Goal: Task Accomplishment & Management: Complete application form

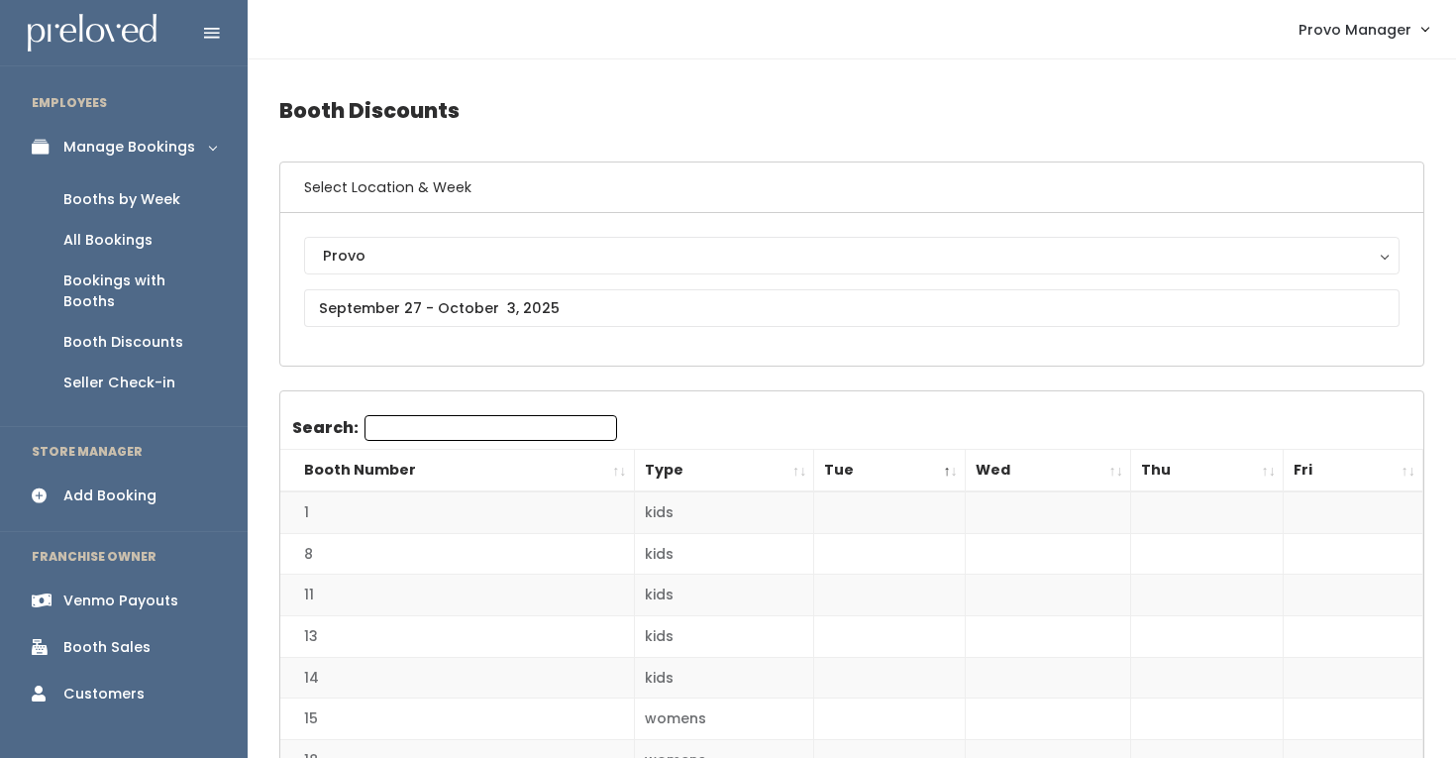
click at [169, 205] on div "Booths by Week" at bounding box center [121, 199] width 117 height 21
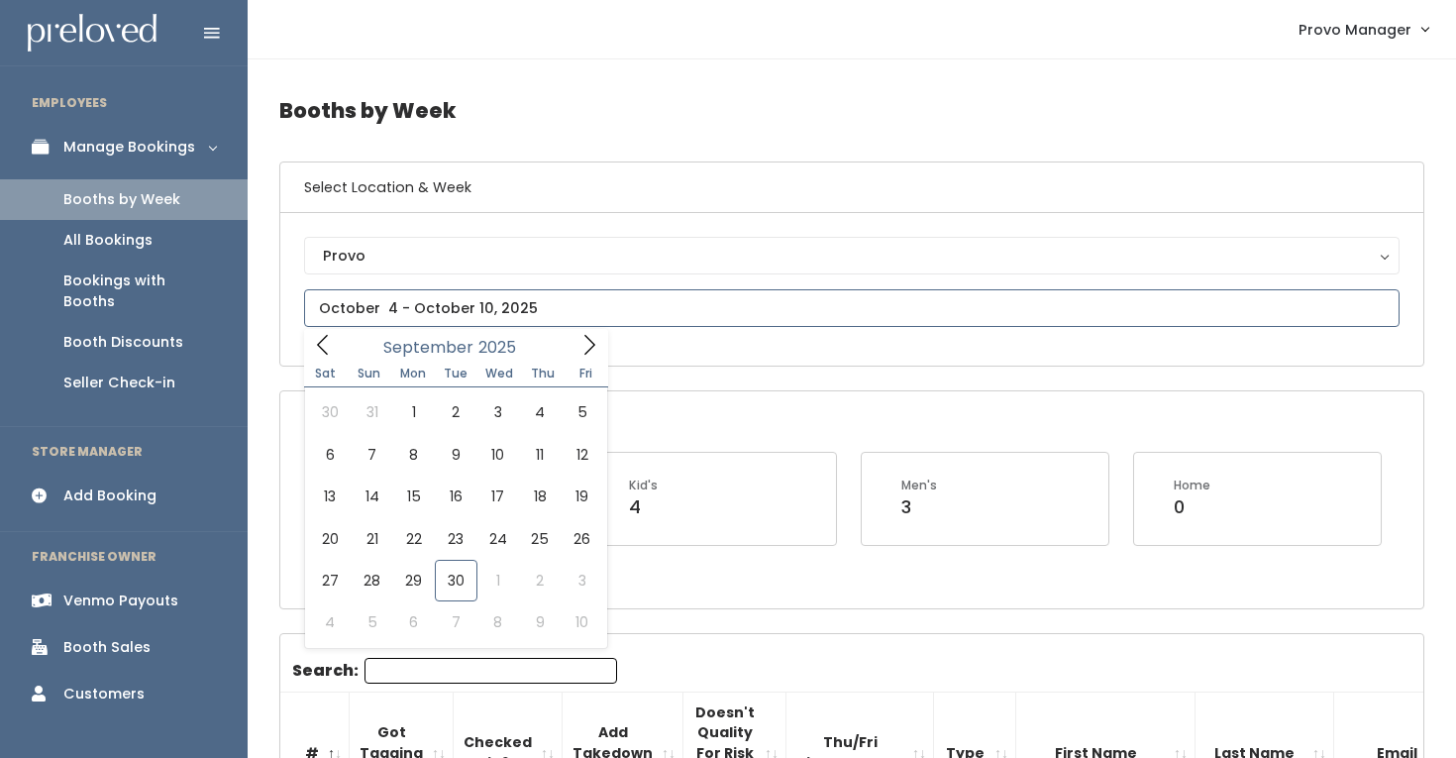
click at [426, 300] on input "text" at bounding box center [852, 308] width 1096 height 38
click at [580, 367] on span "Fri" at bounding box center [587, 373] width 44 height 12
click at [585, 347] on icon at bounding box center [589, 345] width 22 height 22
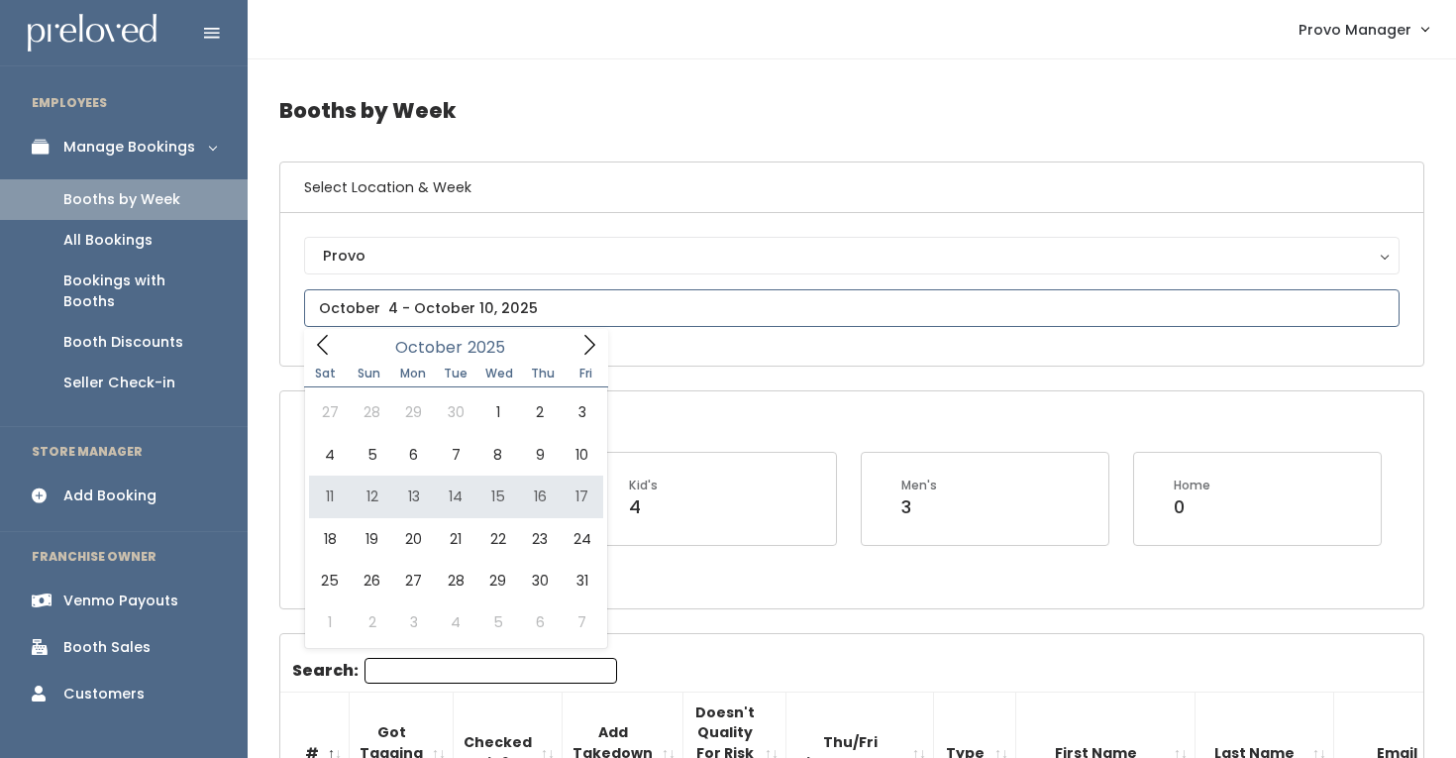
type input "October 11 to October 17"
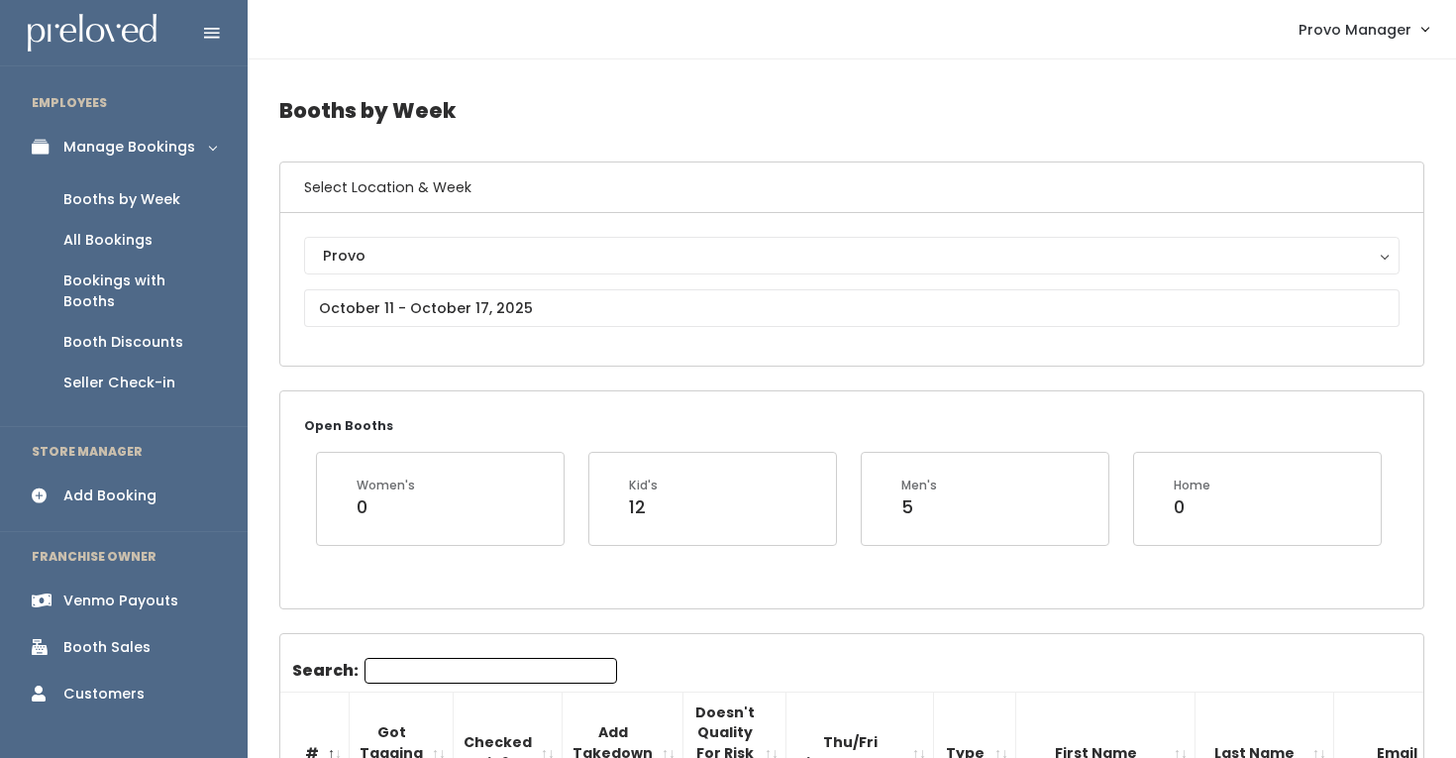
click at [440, 674] on input "Search:" at bounding box center [491, 671] width 253 height 26
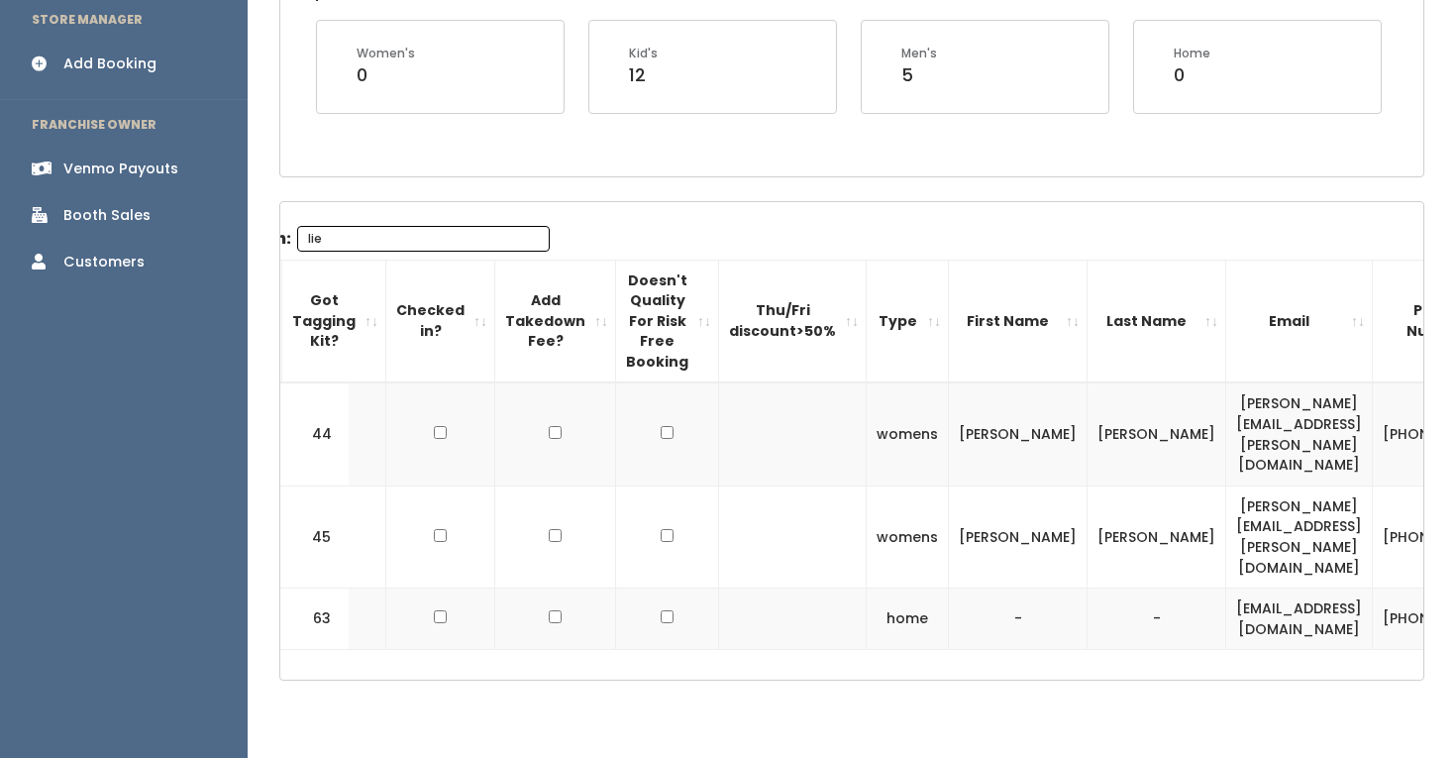
scroll to position [0, 80]
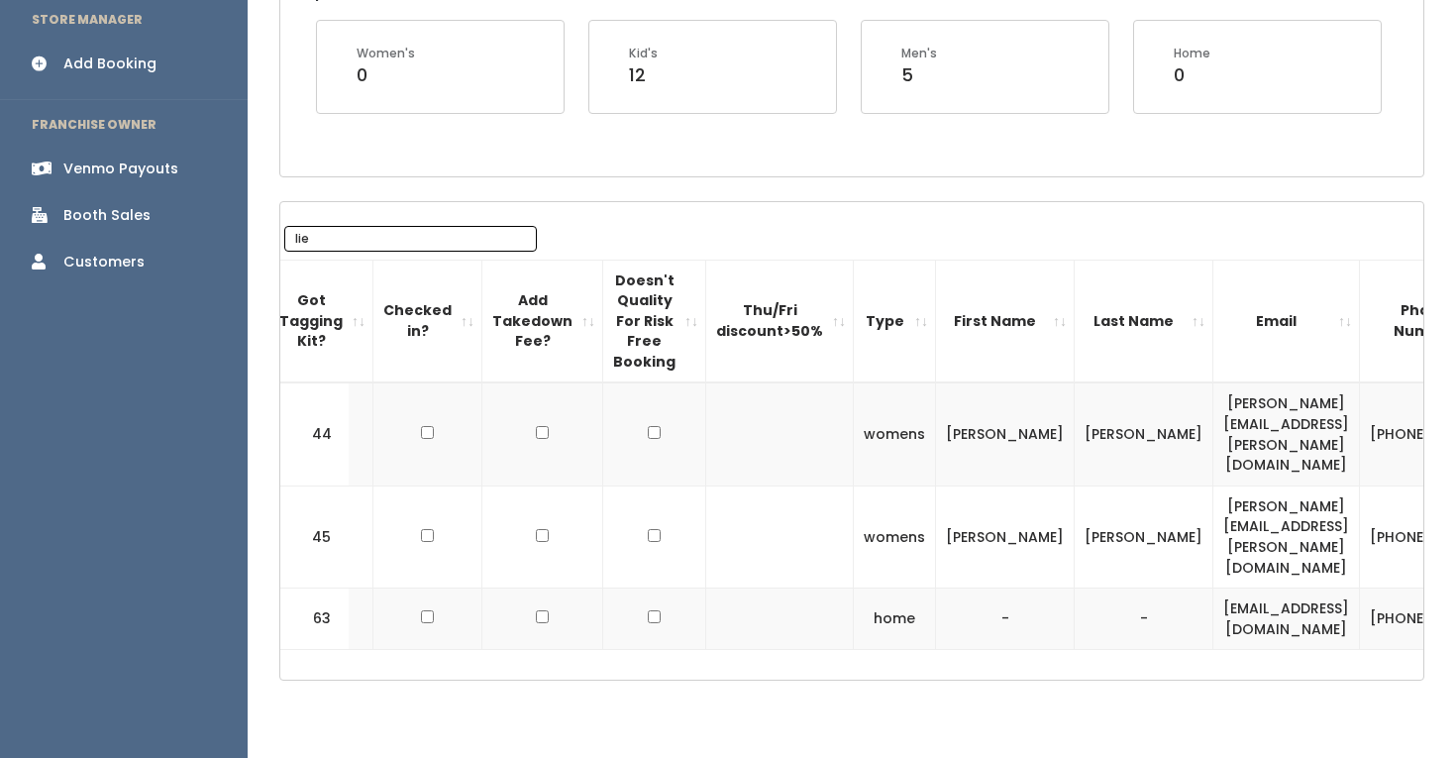
type input "lie"
drag, startPoint x: 1292, startPoint y: 583, endPoint x: 1094, endPoint y: 582, distance: 198.1
click at [1213, 588] on td "[EMAIL_ADDRESS][DOMAIN_NAME]" at bounding box center [1286, 618] width 147 height 61
copy td "[EMAIL_ADDRESS][DOMAIN_NAME]"
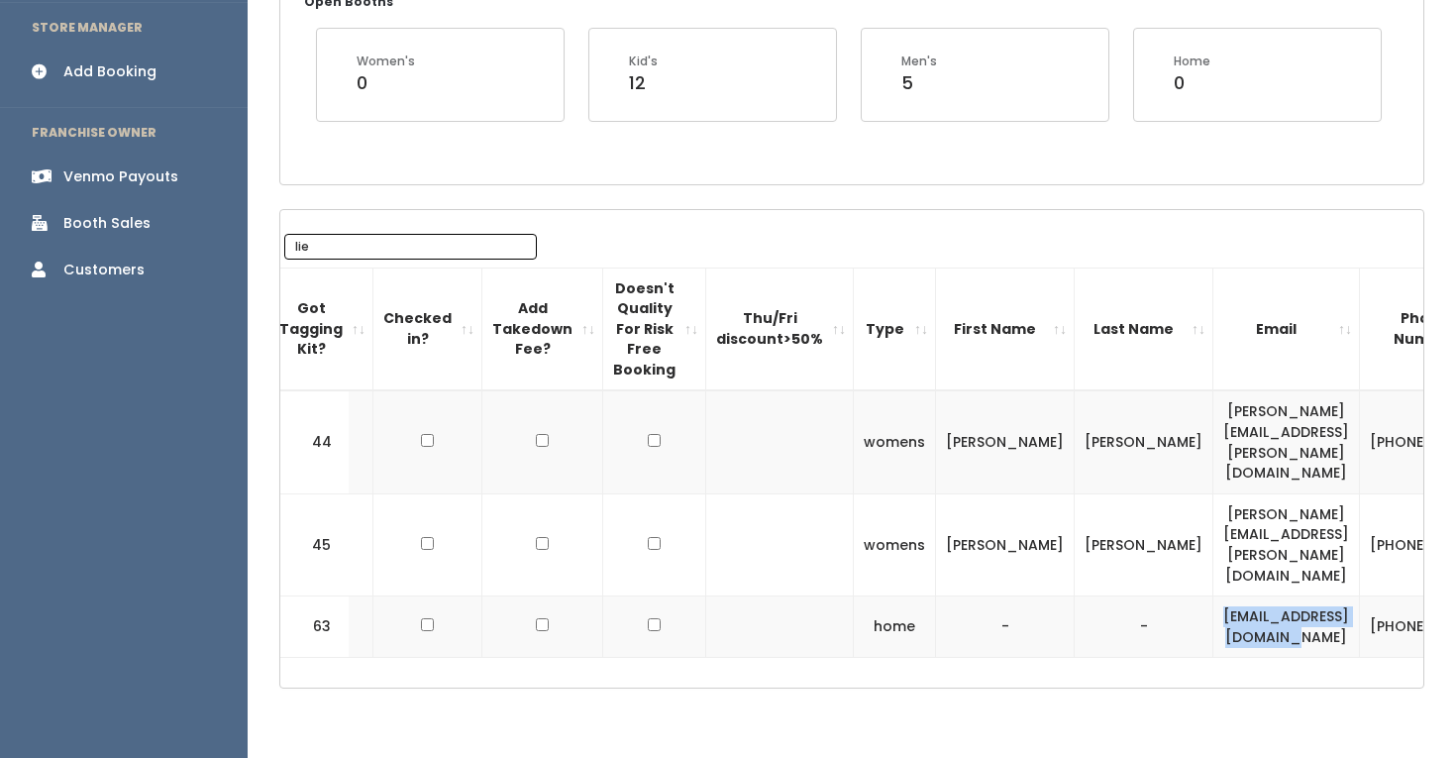
scroll to position [432, 0]
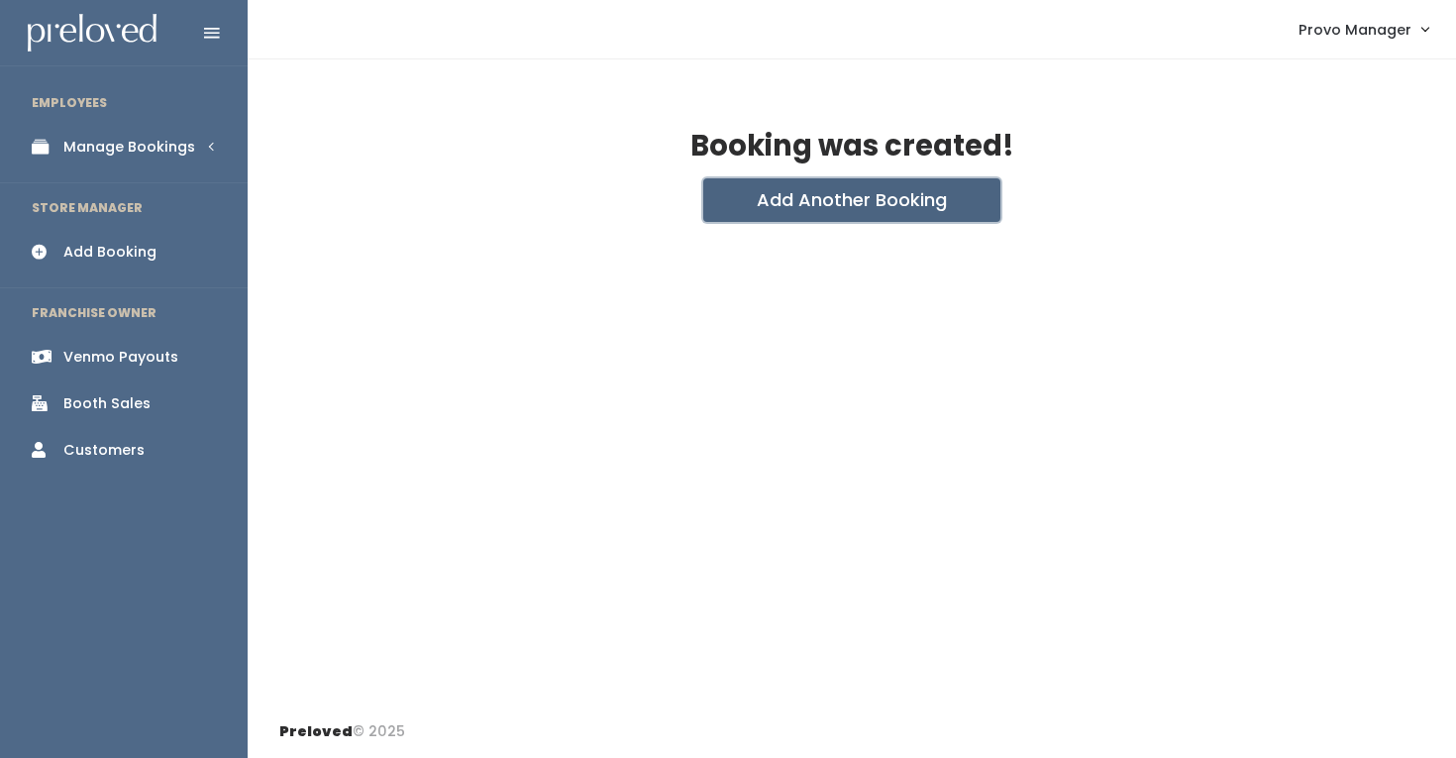
click at [855, 210] on button "Add Another Booking" at bounding box center [851, 200] width 297 height 44
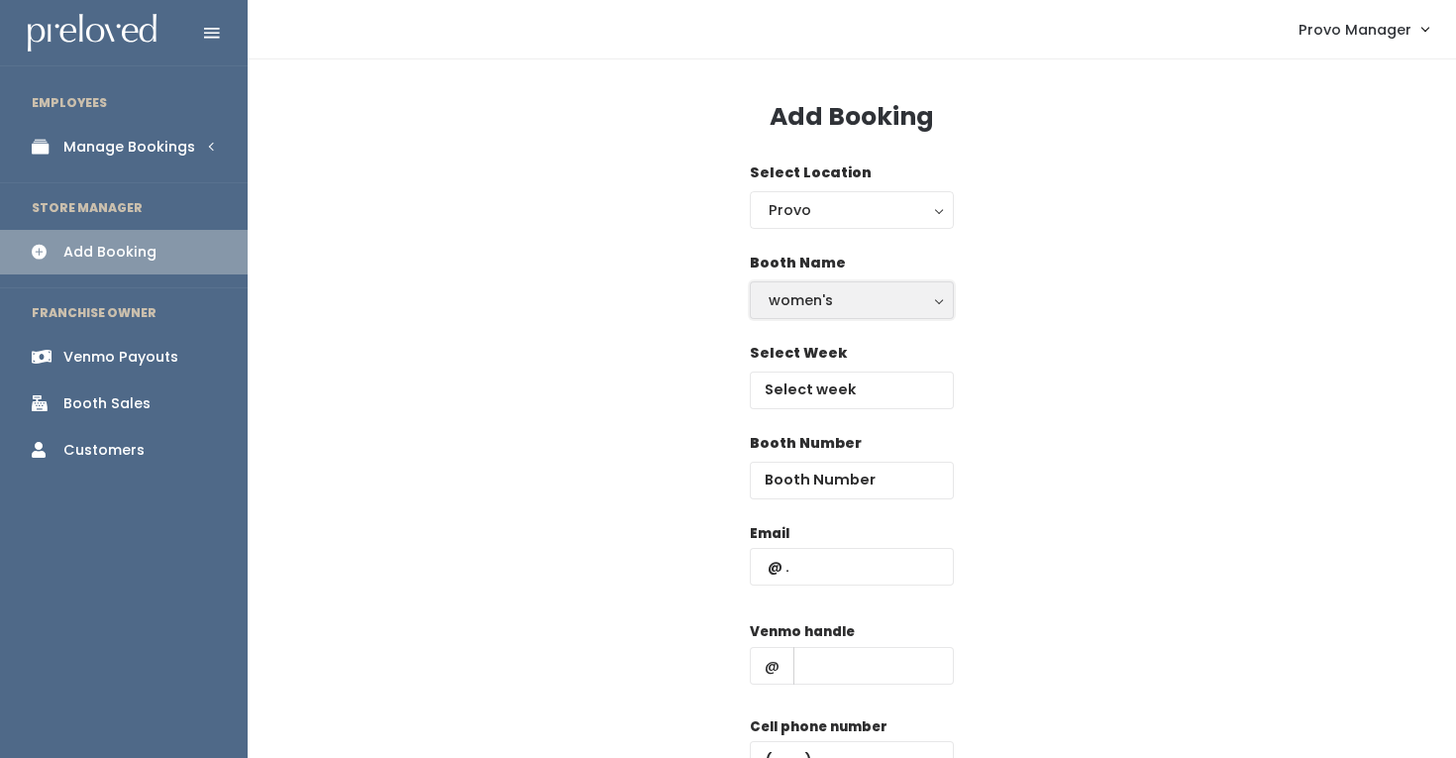
click at [840, 292] on div "women's" at bounding box center [852, 300] width 166 height 22
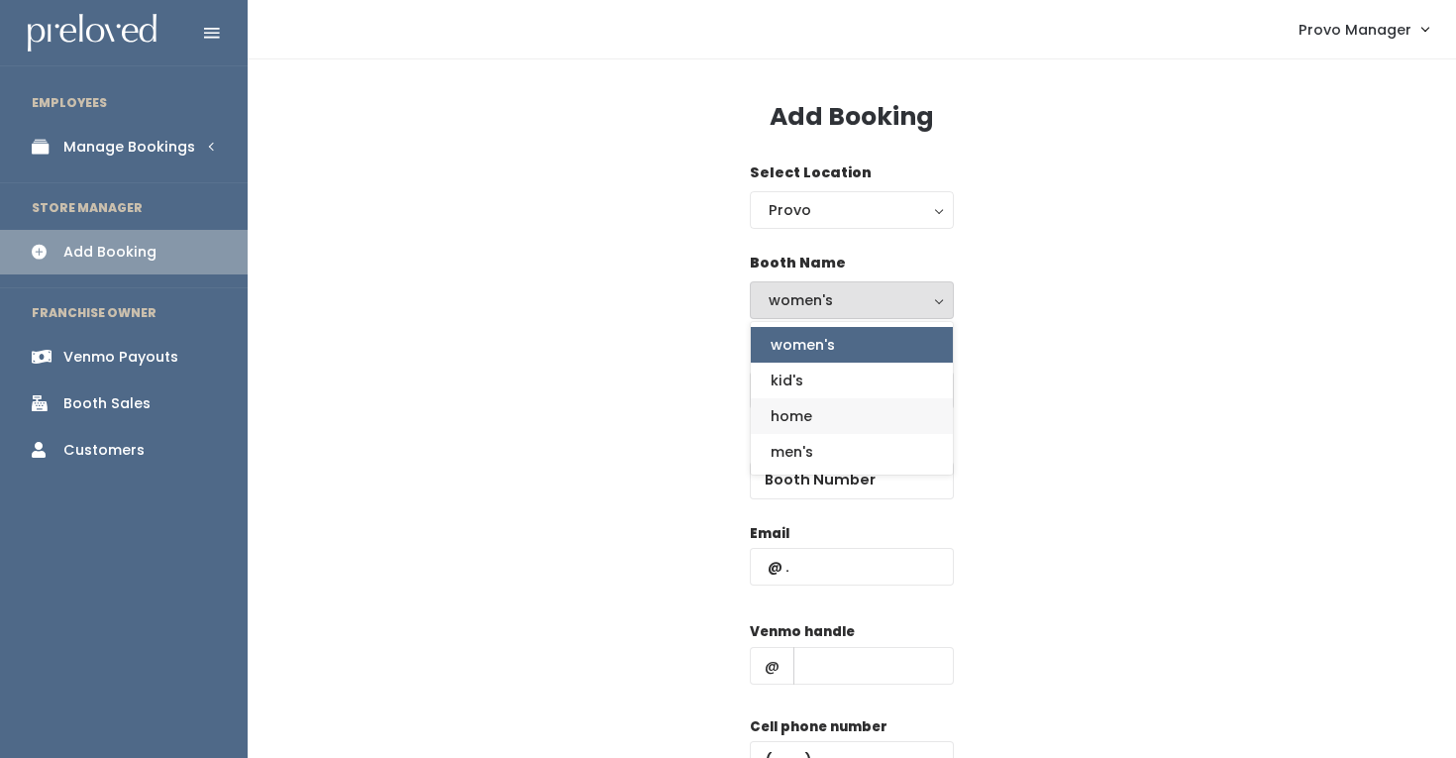
click at [826, 411] on link "home" at bounding box center [852, 416] width 202 height 36
select select "home"
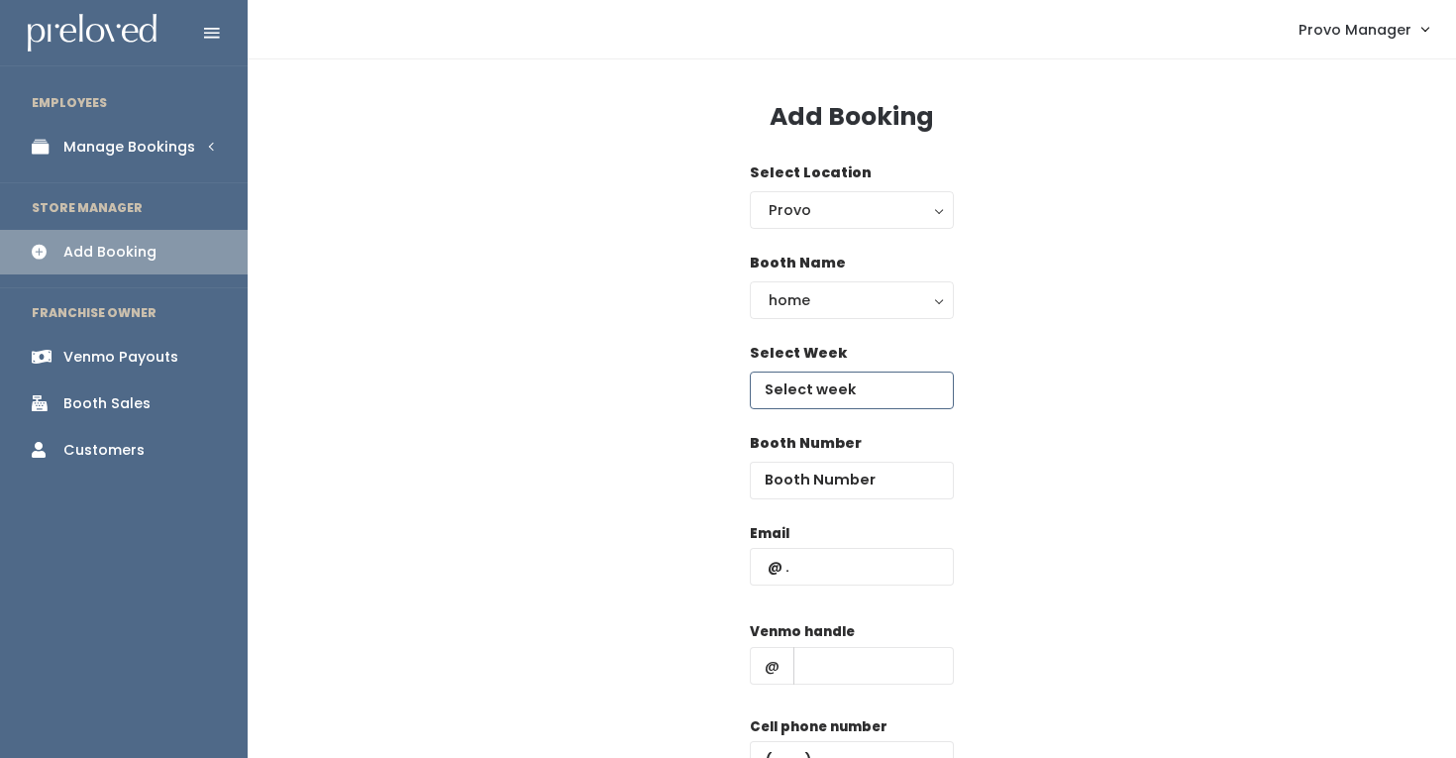
click at [816, 378] on input "text" at bounding box center [852, 390] width 204 height 38
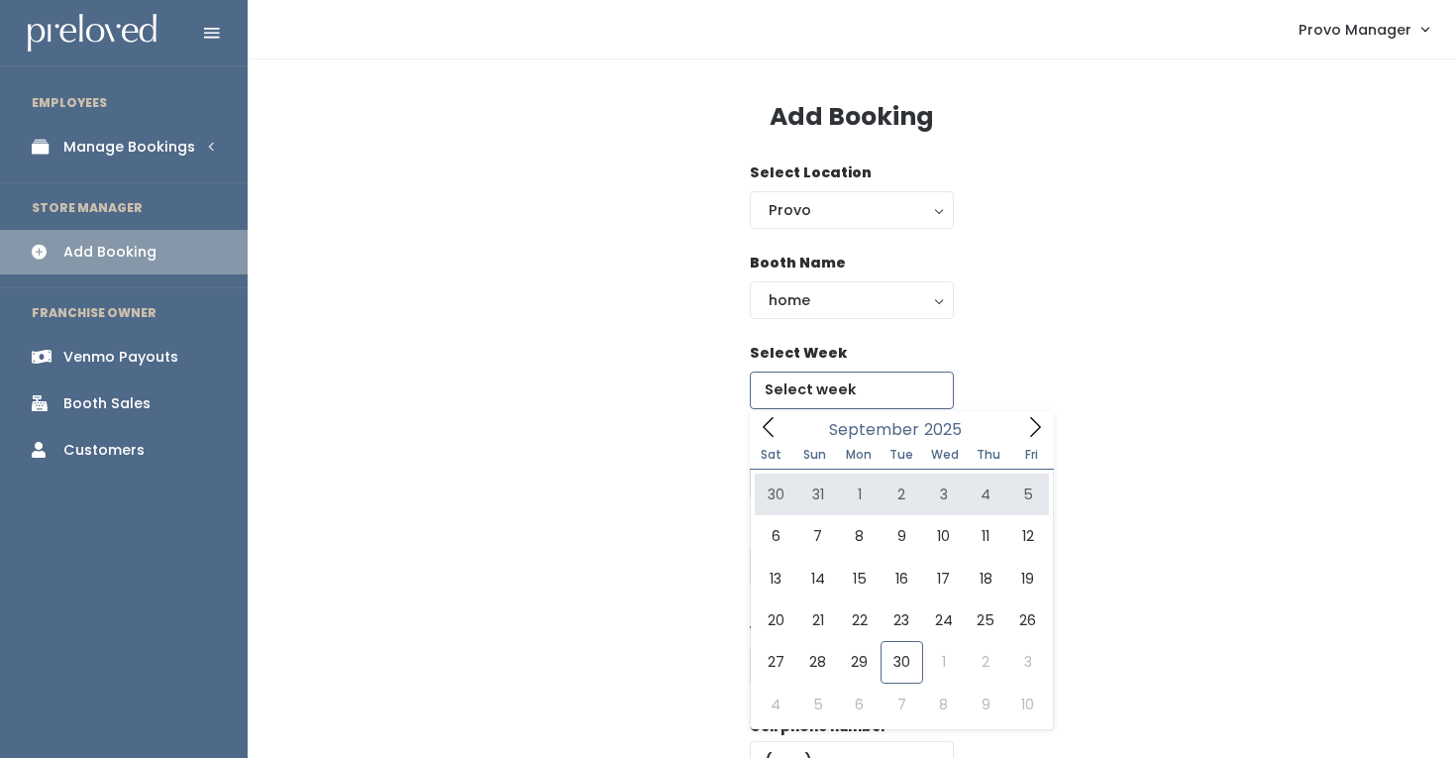
click at [1037, 431] on icon at bounding box center [1035, 427] width 22 height 22
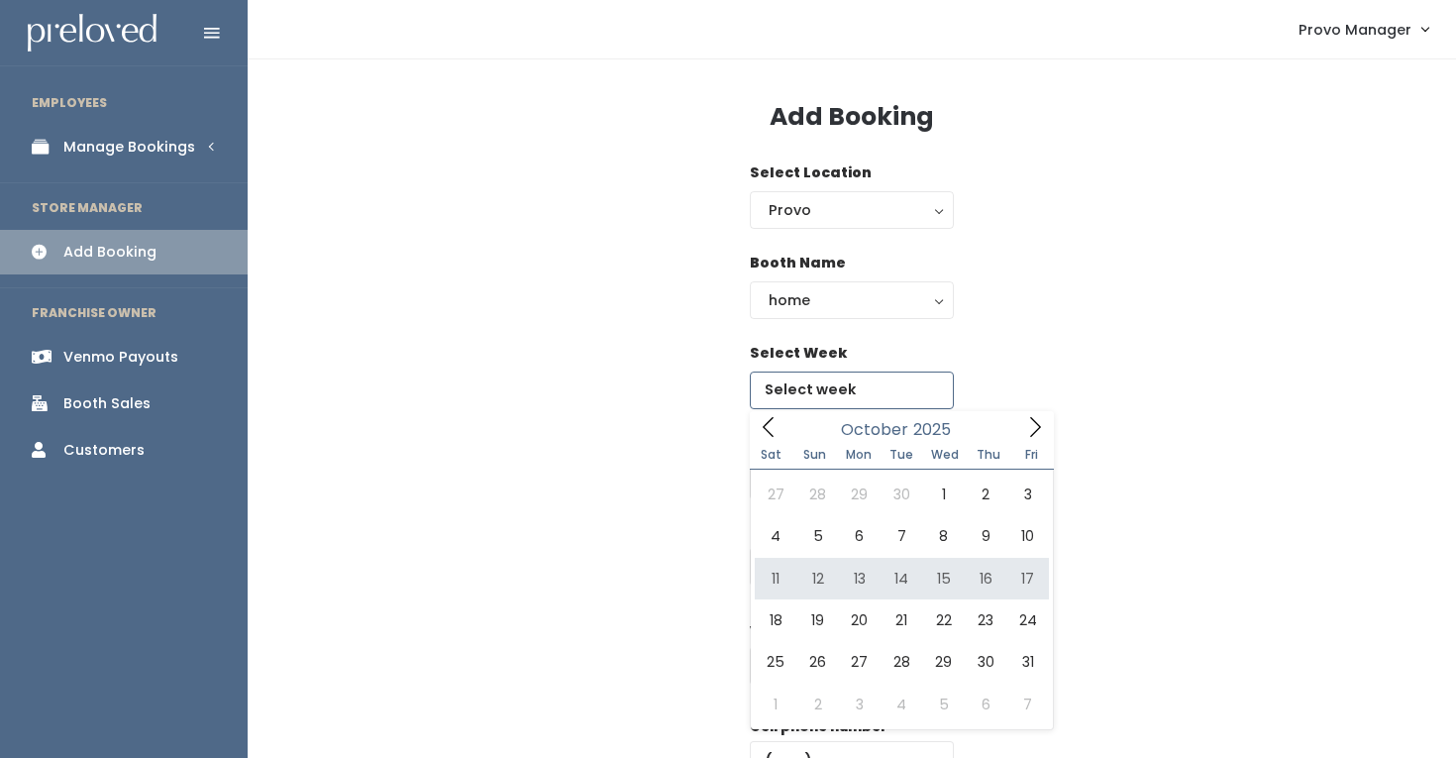
type input "October 11 to October 17"
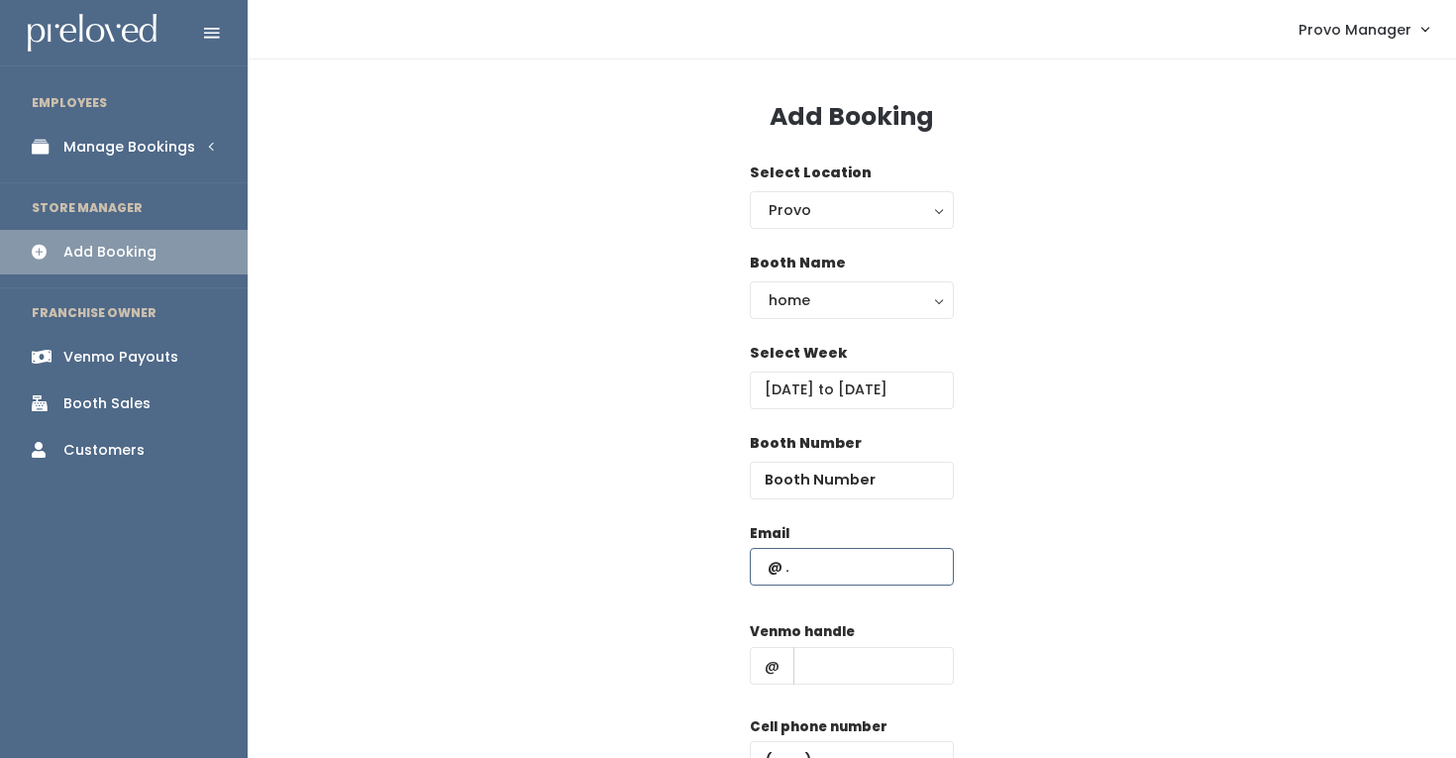
click at [817, 578] on input "text" at bounding box center [852, 567] width 204 height 38
paste input "lieselallen17@gmail.com"
type input "lieselallen17@gmail.com"
click at [846, 662] on input "text" at bounding box center [873, 666] width 160 height 38
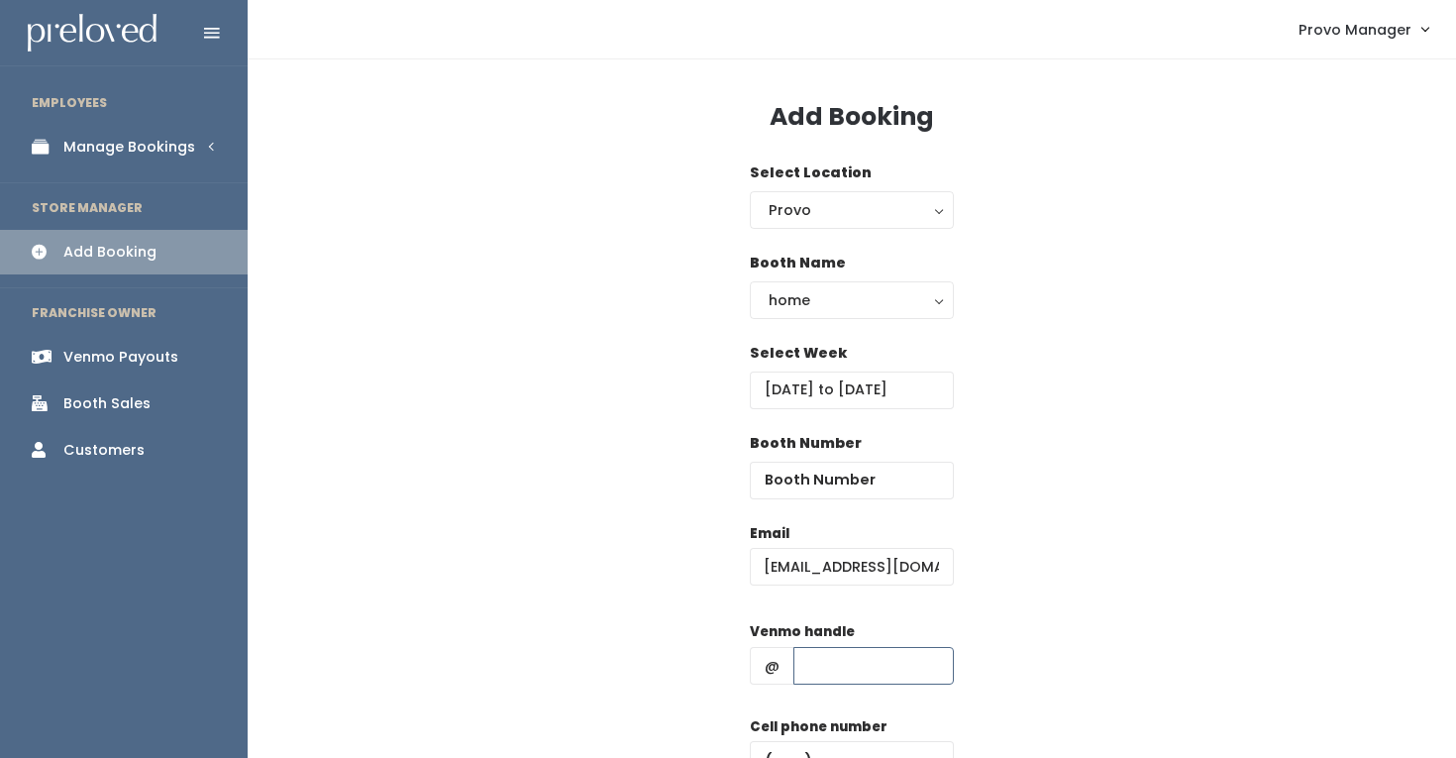
scroll to position [0, 0]
type input "d"
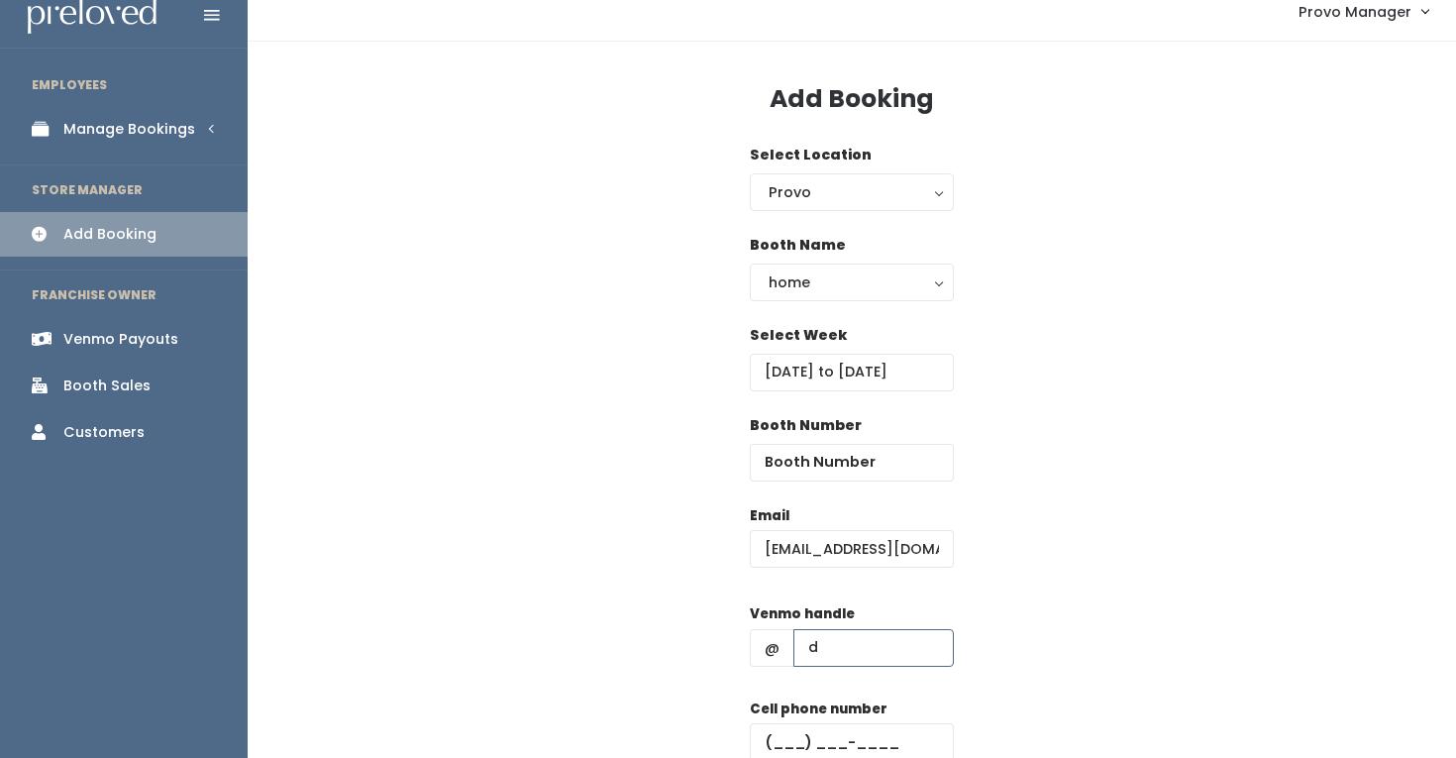
scroll to position [21, 0]
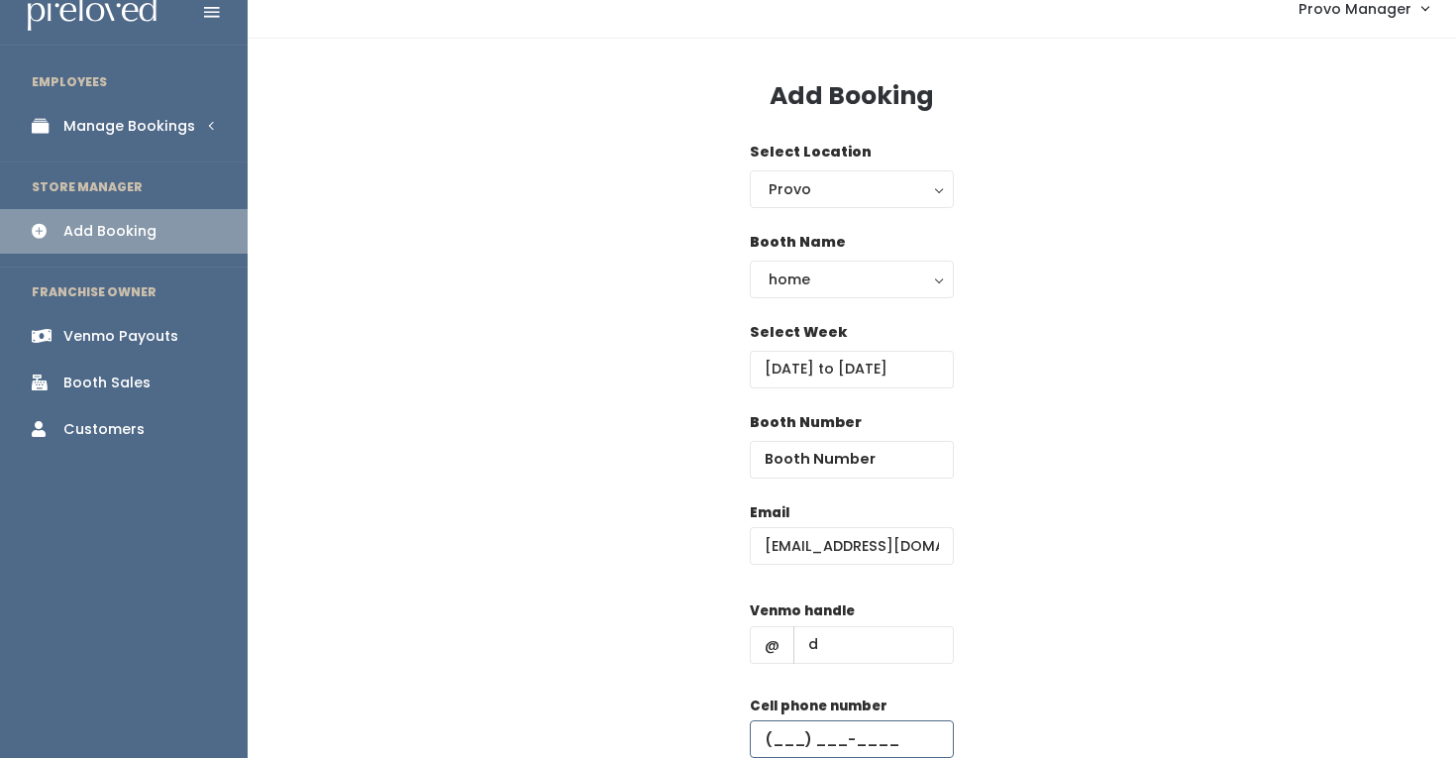
click at [869, 731] on input "text" at bounding box center [852, 739] width 204 height 38
type input "(555) 555-5555"
click at [872, 467] on input "number" at bounding box center [852, 460] width 204 height 38
type input "63"
click at [1271, 410] on div "Select Week October 11 to October 17" at bounding box center [851, 367] width 1145 height 90
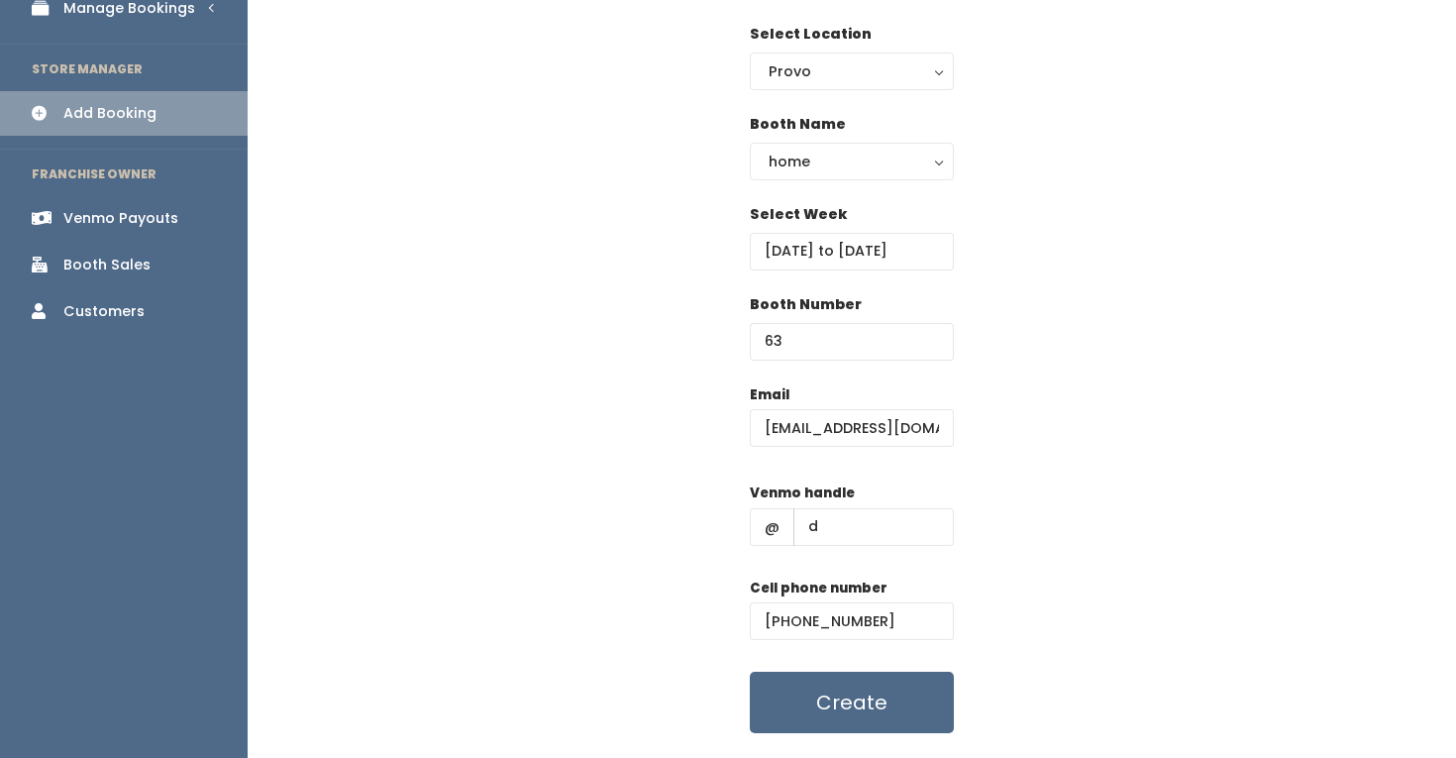
scroll to position [190, 0]
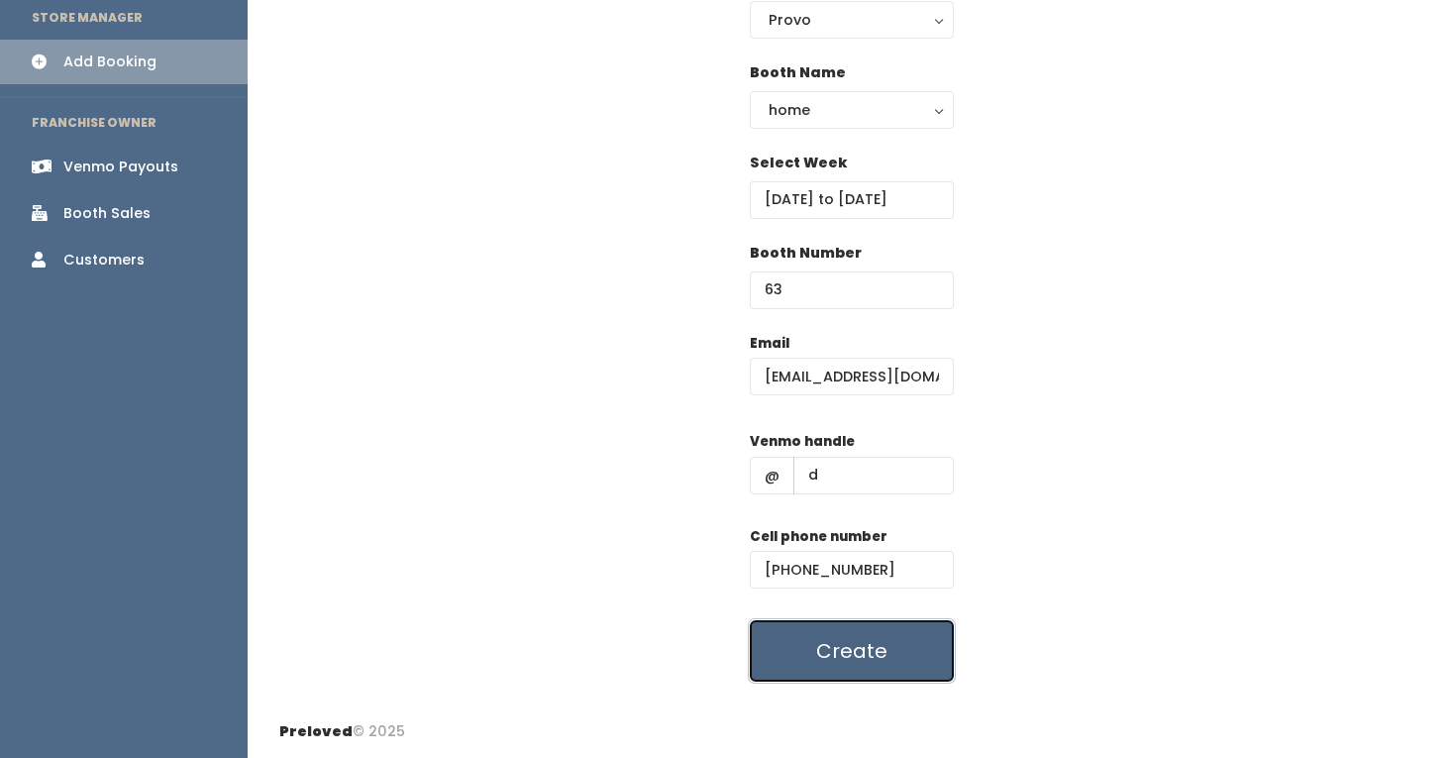
click at [855, 660] on button "Create" at bounding box center [852, 650] width 204 height 61
